Goal: Task Accomplishment & Management: Manage account settings

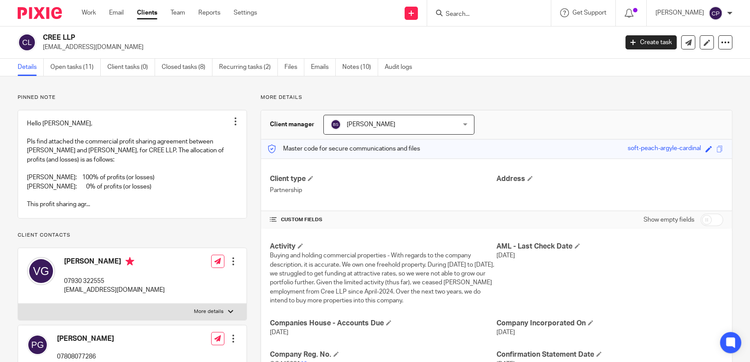
click at [400, 11] on input "Search" at bounding box center [485, 15] width 80 height 8
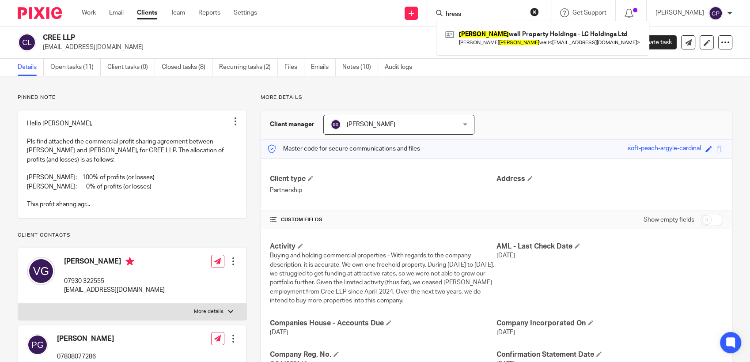
drag, startPoint x: 471, startPoint y: 10, endPoint x: 444, endPoint y: 11, distance: 27.0
click at [400, 11] on div "hress" at bounding box center [487, 13] width 103 height 11
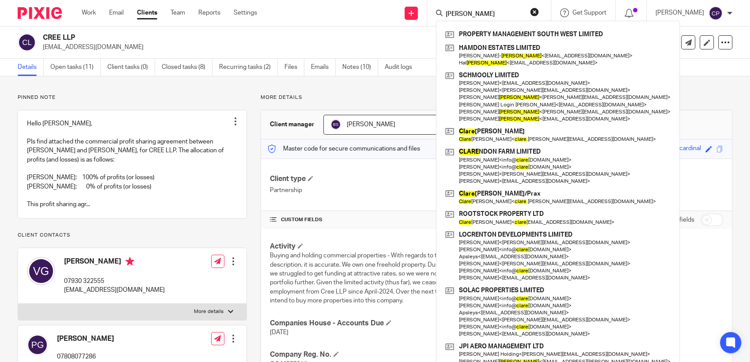
drag, startPoint x: 470, startPoint y: 13, endPoint x: 447, endPoint y: 13, distance: 23.0
click at [400, 13] on div "clarke" at bounding box center [487, 13] width 103 height 11
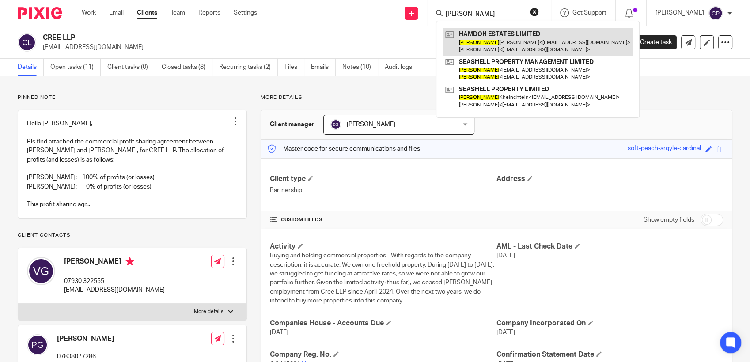
type input "antonia"
click at [400, 46] on link at bounding box center [538, 41] width 190 height 27
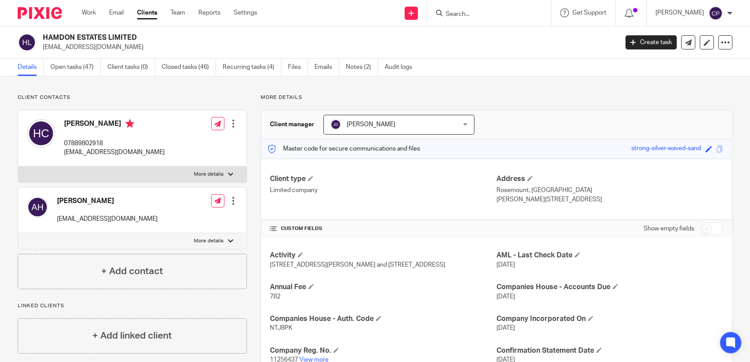
drag, startPoint x: 42, startPoint y: 49, endPoint x: 134, endPoint y: 51, distance: 92.4
click at [135, 51] on div "HAMDON ESTATES LIMITED hamdonestates@gmail.com" at bounding box center [315, 42] width 595 height 19
drag, startPoint x: 134, startPoint y: 51, endPoint x: 109, endPoint y: 48, distance: 25.4
copy p "hamdonestates@gmail.com"
click at [453, 15] on input "Search" at bounding box center [485, 15] width 80 height 8
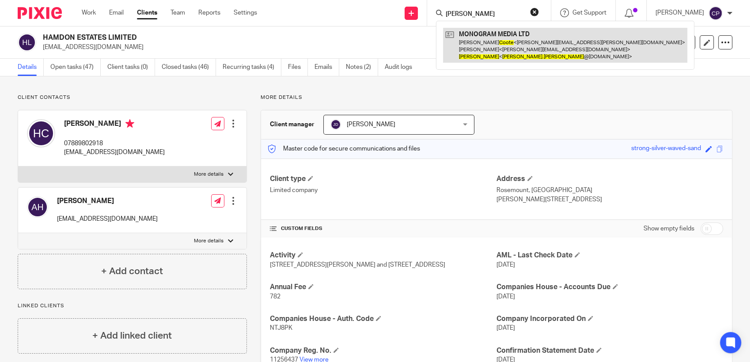
type input "alan coote"
click at [498, 46] on link at bounding box center [565, 45] width 244 height 35
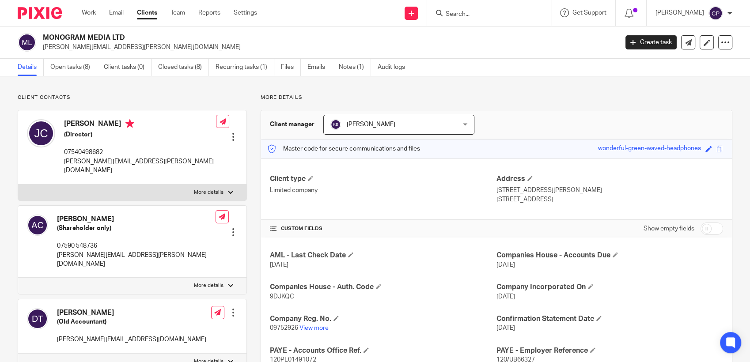
click at [463, 13] on input "Search" at bounding box center [485, 15] width 80 height 8
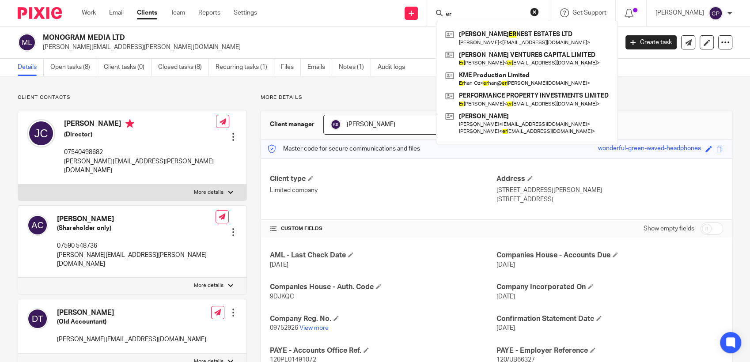
type input "erd"
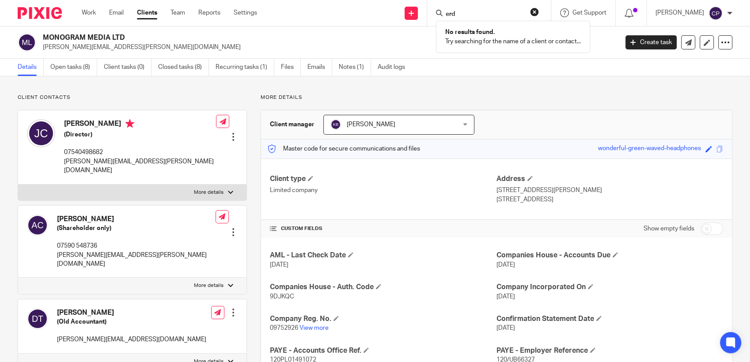
drag, startPoint x: 462, startPoint y: 15, endPoint x: 454, endPoint y: 15, distance: 8.4
click at [454, 15] on input "erd" at bounding box center [485, 15] width 80 height 8
click at [466, 15] on input "erd" at bounding box center [485, 15] width 80 height 8
drag, startPoint x: 464, startPoint y: 15, endPoint x: 445, endPoint y: 14, distance: 18.1
click at [445, 14] on div "erd" at bounding box center [487, 13] width 103 height 11
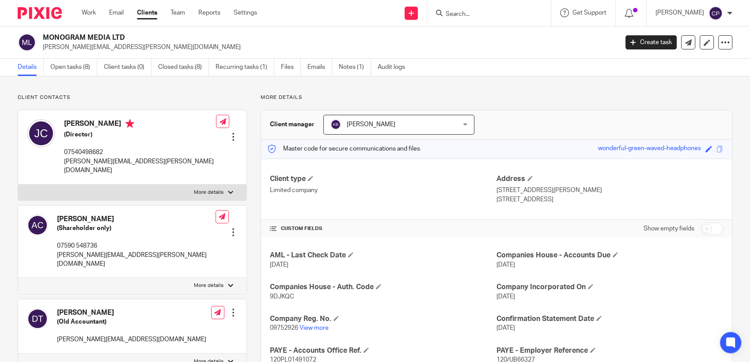
click at [464, 16] on input "Search" at bounding box center [485, 15] width 80 height 8
click at [464, 16] on input "great" at bounding box center [485, 15] width 80 height 8
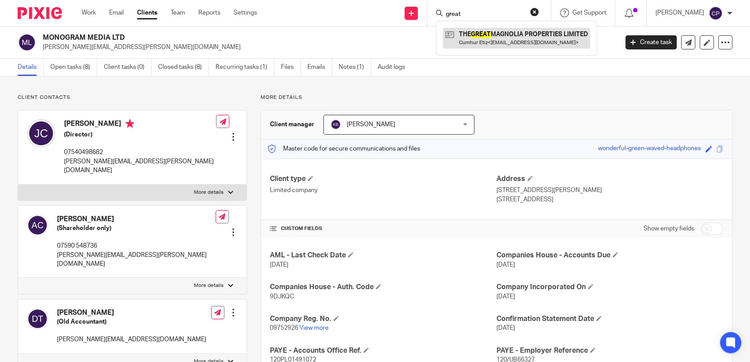
type input "great"
click at [482, 31] on link at bounding box center [516, 38] width 147 height 20
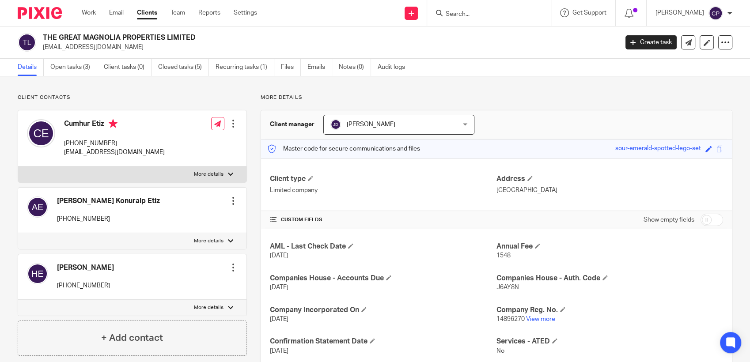
click at [457, 12] on input "Search" at bounding box center [485, 15] width 80 height 8
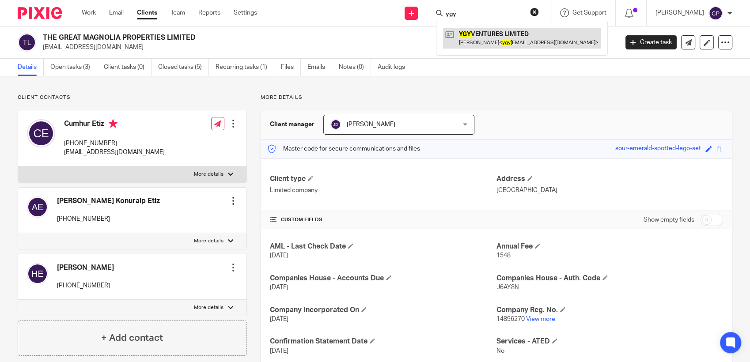
type input "ygy"
click at [474, 44] on link at bounding box center [522, 38] width 158 height 20
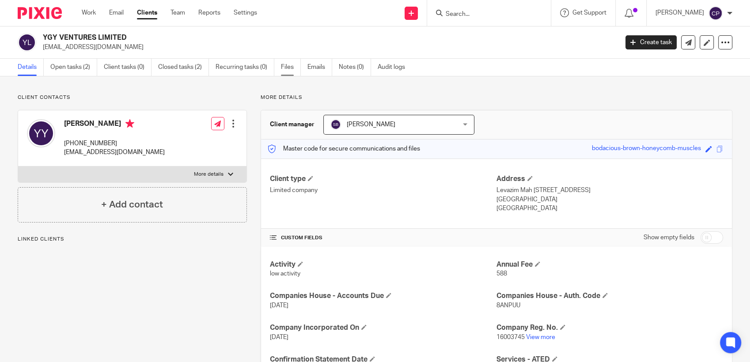
click at [290, 66] on link "Files" at bounding box center [291, 67] width 20 height 17
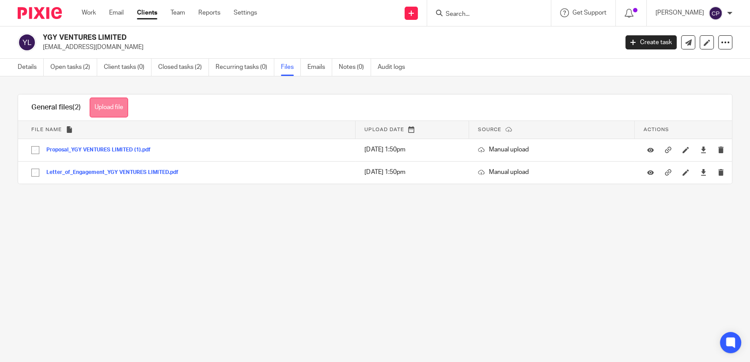
click at [117, 108] on button "Upload file" at bounding box center [109, 108] width 38 height 20
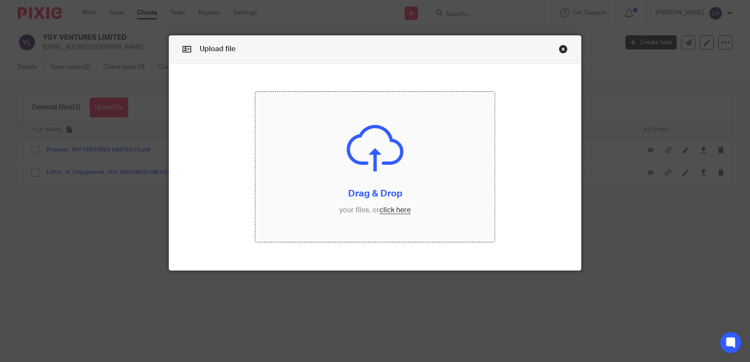
click at [392, 212] on input "file" at bounding box center [374, 167] width 239 height 150
click at [388, 211] on input "file" at bounding box center [374, 167] width 239 height 150
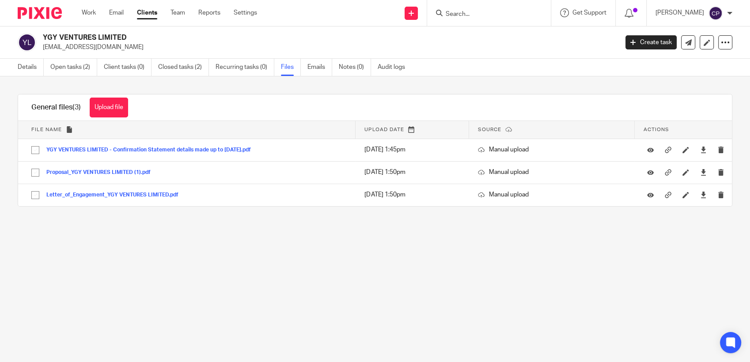
click at [460, 12] on input "Search" at bounding box center [485, 15] width 80 height 8
drag, startPoint x: 465, startPoint y: 14, endPoint x: 460, endPoint y: 14, distance: 5.7
click at [460, 14] on input "mom" at bounding box center [485, 15] width 80 height 8
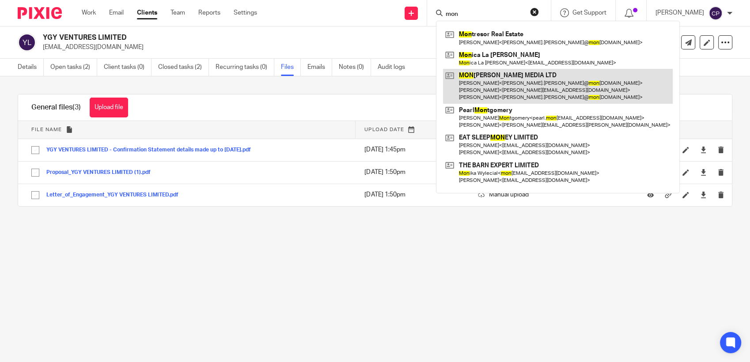
type input "mon"
click at [495, 84] on link at bounding box center [558, 86] width 230 height 35
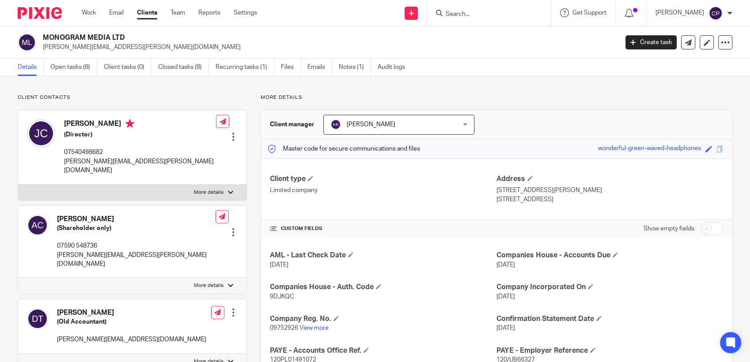
drag, startPoint x: 0, startPoint y: 0, endPoint x: 163, endPoint y: 41, distance: 167.6
click at [163, 41] on div "MONOGRAM MEDIA LTD [PERSON_NAME][EMAIL_ADDRESS][PERSON_NAME][DOMAIN_NAME]" at bounding box center [315, 42] width 595 height 19
drag, startPoint x: 133, startPoint y: 47, endPoint x: 41, endPoint y: 50, distance: 91.9
click at [41, 50] on div "MONOGRAM MEDIA LTD [PERSON_NAME][EMAIL_ADDRESS][PERSON_NAME][DOMAIN_NAME]" at bounding box center [315, 42] width 595 height 19
copy p "josh.alex@monogrammedia.co.uk"
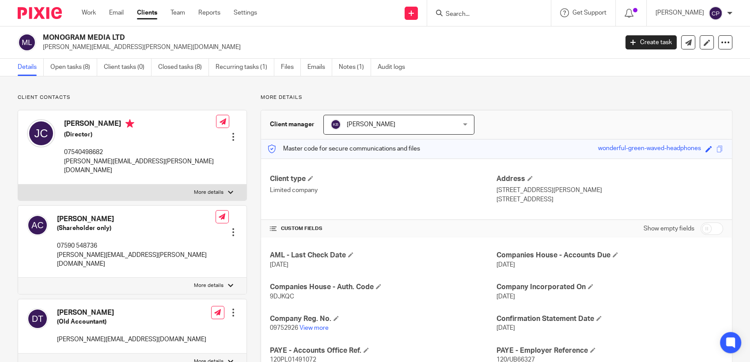
click at [482, 15] on input "Search" at bounding box center [485, 15] width 80 height 8
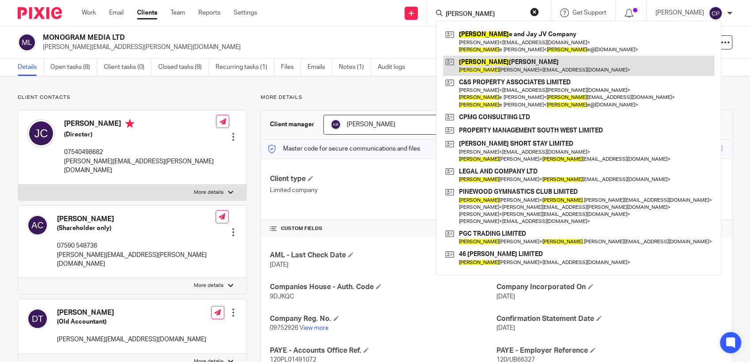
type input "carol"
click at [497, 71] on link at bounding box center [578, 66] width 271 height 20
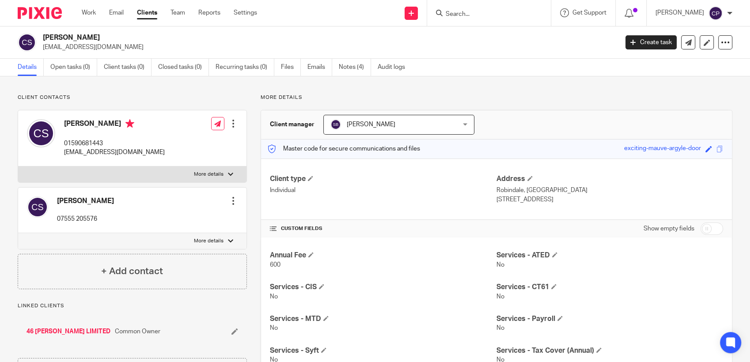
click at [474, 14] on input "Search" at bounding box center [485, 15] width 80 height 8
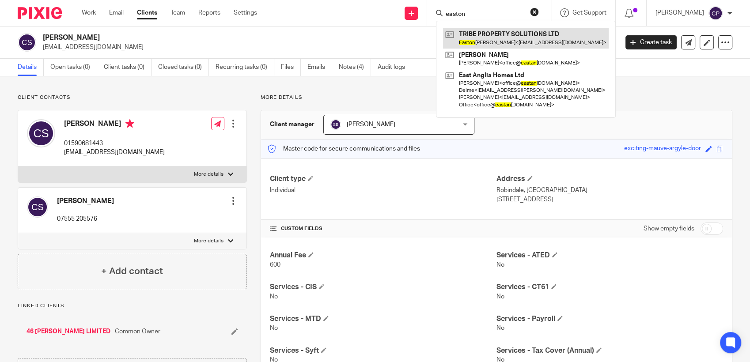
type input "easton"
click at [500, 42] on link at bounding box center [526, 38] width 166 height 20
